Goal: Information Seeking & Learning: Learn about a topic

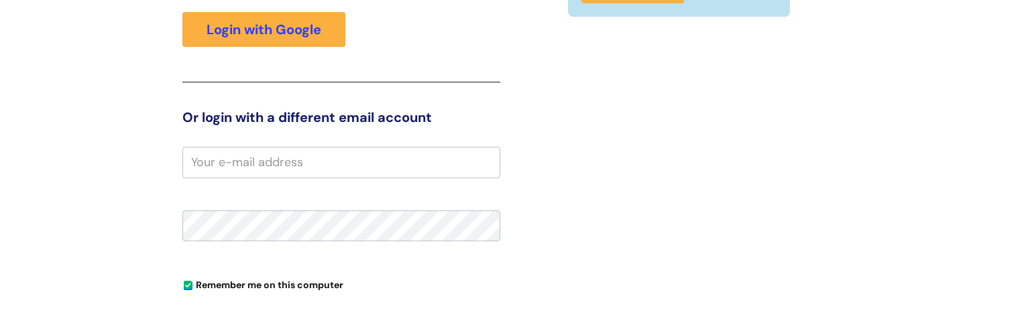
scroll to position [227, 0]
click at [311, 154] on input "email" at bounding box center [341, 162] width 318 height 31
click at [309, 161] on input "email" at bounding box center [341, 162] width 318 height 31
type input "o"
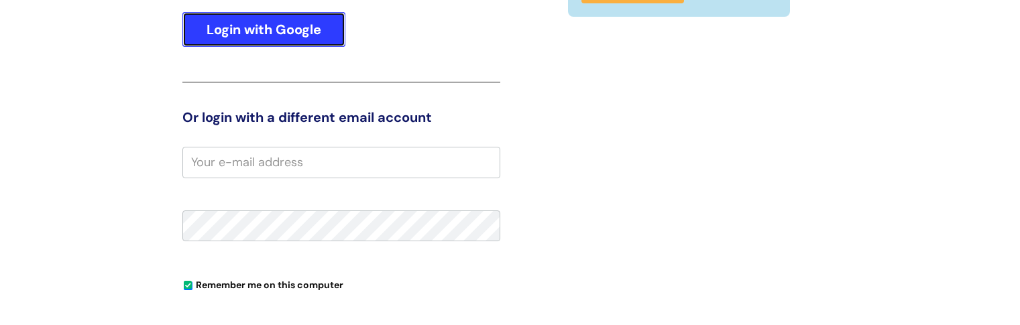
click at [282, 36] on link "Login with Google" at bounding box center [263, 29] width 163 height 35
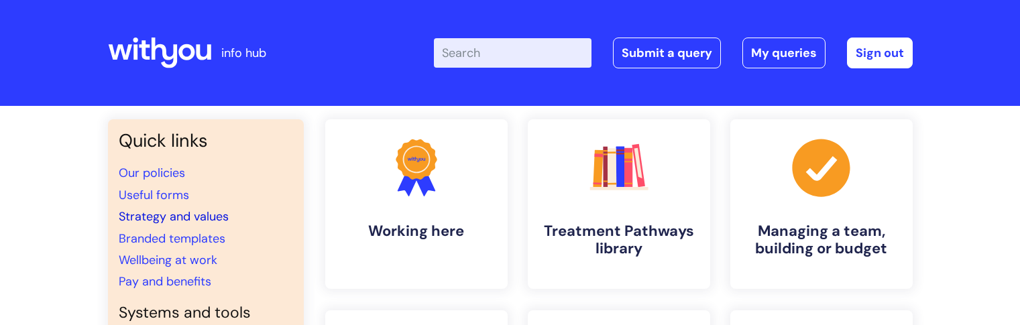
click at [207, 213] on link "Strategy and values" at bounding box center [174, 217] width 110 height 16
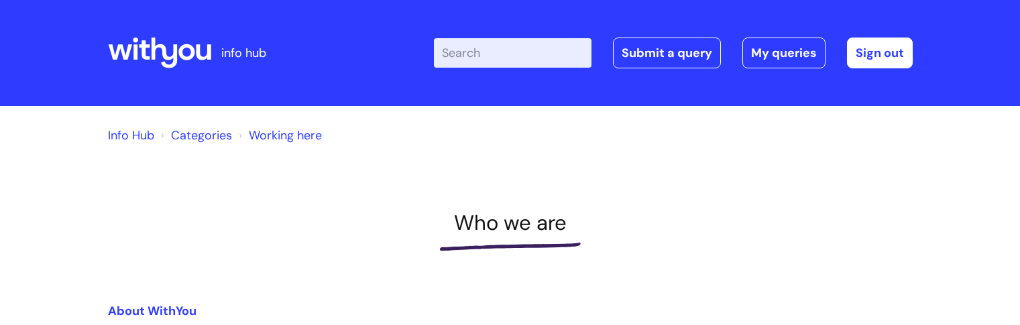
scroll to position [168, 0]
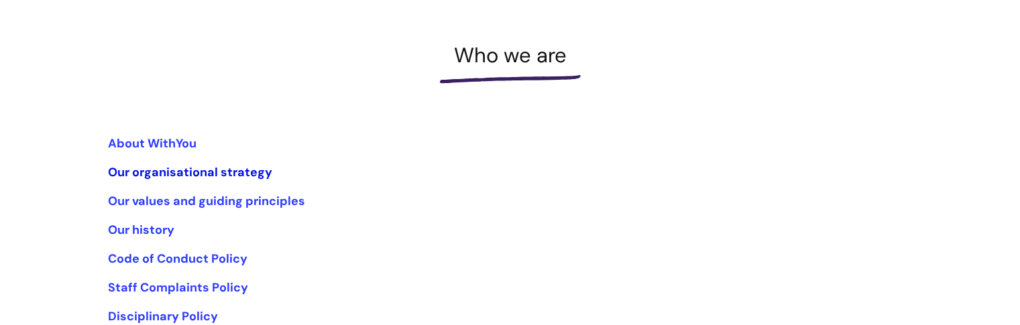
click at [197, 170] on link "Our organisational strategy" at bounding box center [190, 172] width 164 height 16
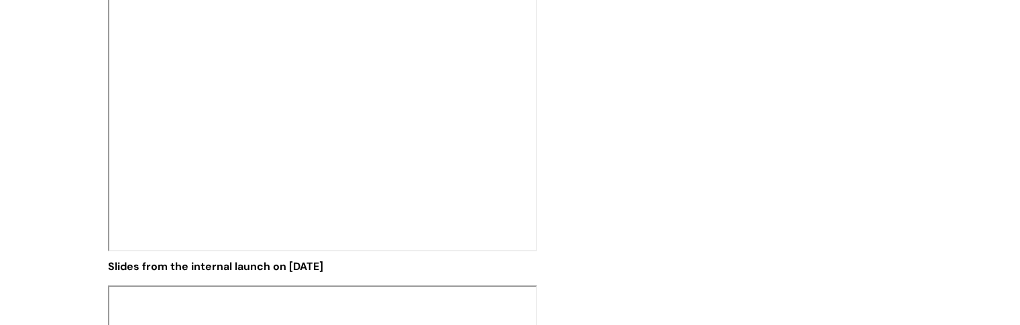
scroll to position [2068, 0]
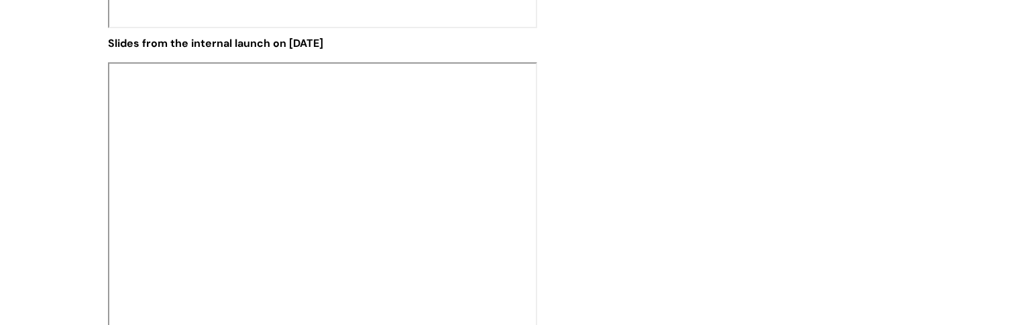
click at [601, 138] on p at bounding box center [373, 196] width 530 height 268
